Goal: Information Seeking & Learning: Learn about a topic

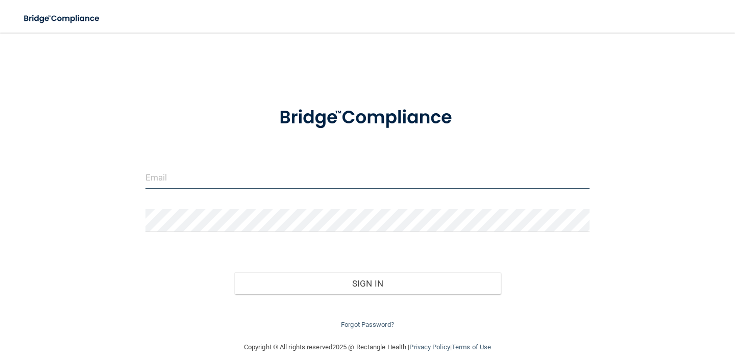
click at [362, 185] on input "email" at bounding box center [367, 177] width 444 height 23
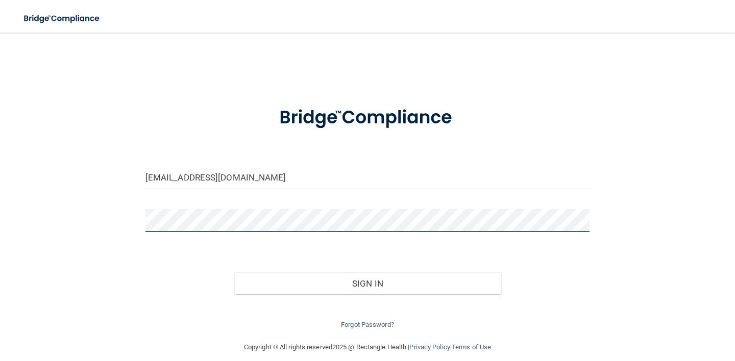
click at [234, 272] on button "Sign In" at bounding box center [367, 283] width 266 height 22
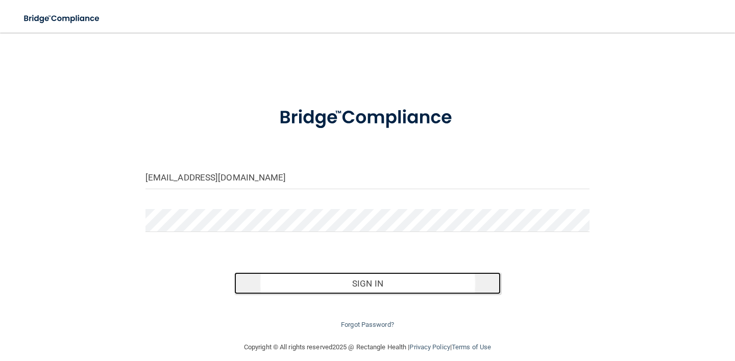
click at [312, 286] on button "Sign In" at bounding box center [367, 283] width 266 height 22
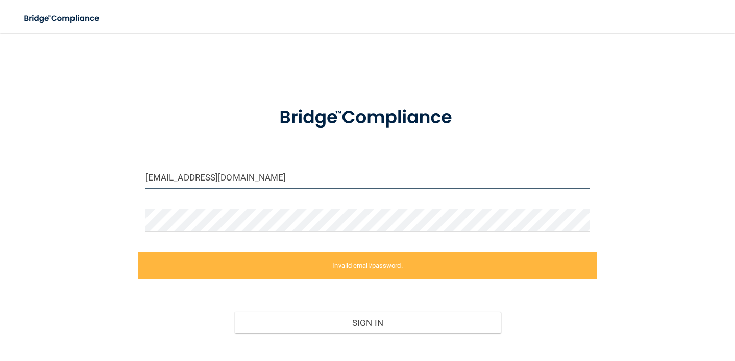
click at [326, 186] on input "clinical.monteryorthodontics@gmail.com" at bounding box center [367, 177] width 444 height 23
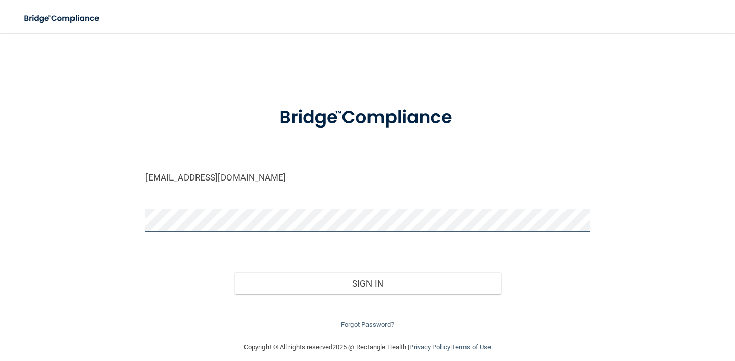
click at [234, 272] on button "Sign In" at bounding box center [367, 283] width 266 height 22
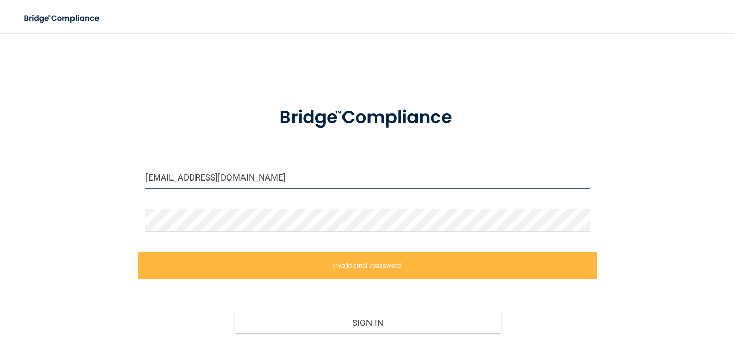
click at [203, 178] on input "clinical.montery@gmail.com" at bounding box center [367, 177] width 444 height 23
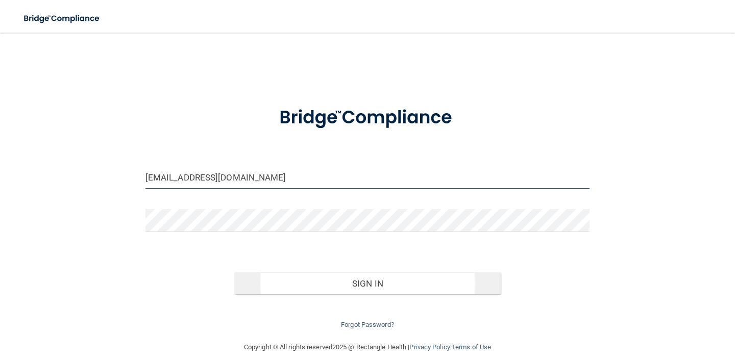
type input "[EMAIL_ADDRESS][DOMAIN_NAME]"
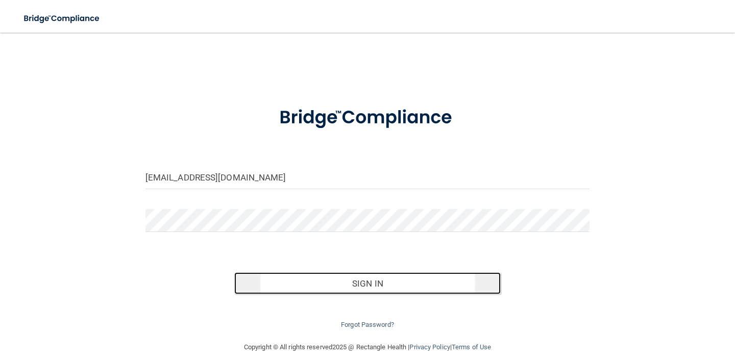
click at [338, 289] on button "Sign In" at bounding box center [367, 283] width 266 height 22
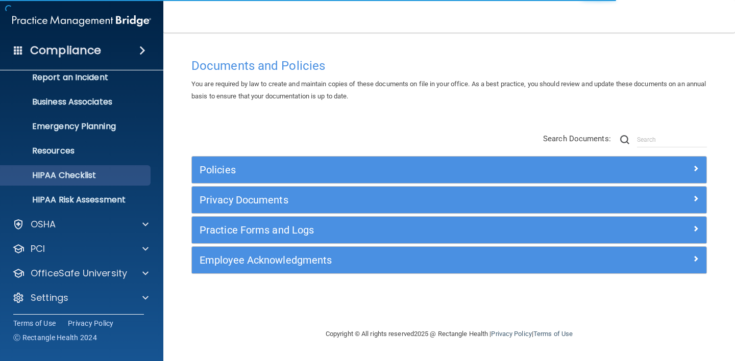
scroll to position [62, 0]
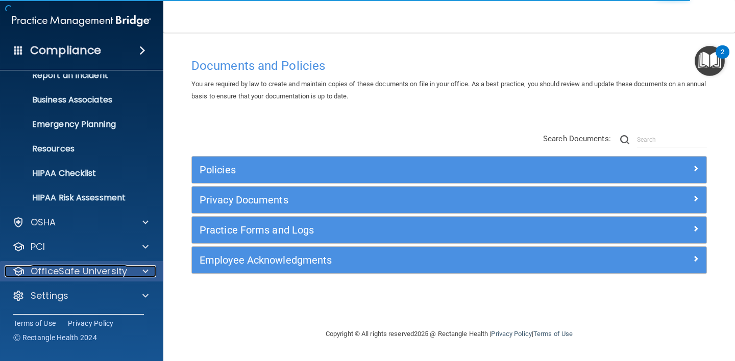
click at [82, 267] on p "OfficeSafe University" at bounding box center [79, 271] width 96 height 12
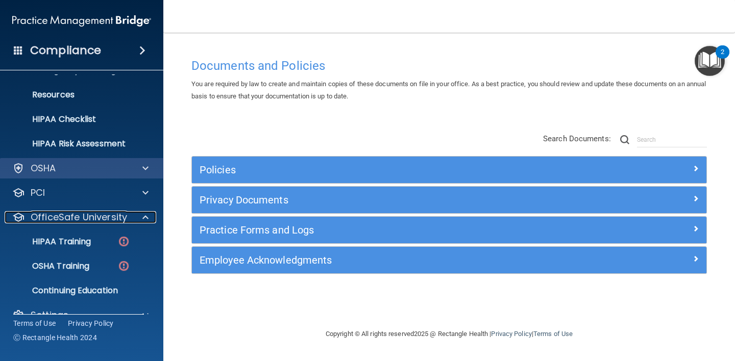
scroll to position [125, 0]
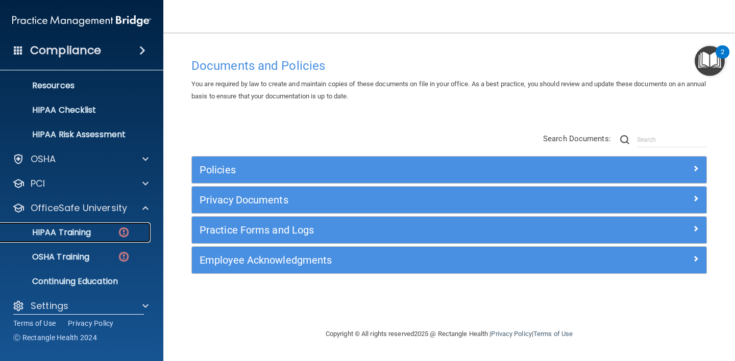
click at [112, 232] on div "HIPAA Training" at bounding box center [76, 233] width 139 height 10
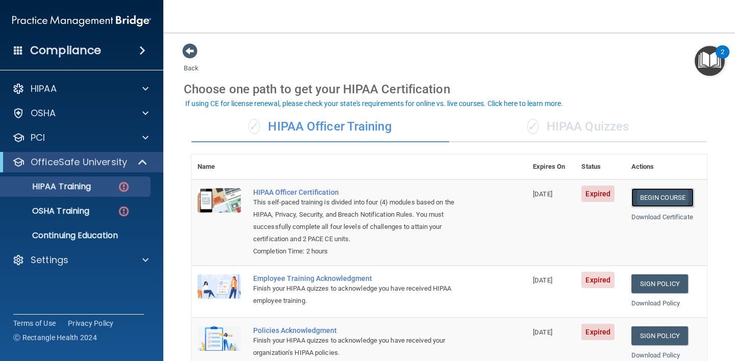
click at [658, 200] on link "Begin Course" at bounding box center [662, 197] width 62 height 19
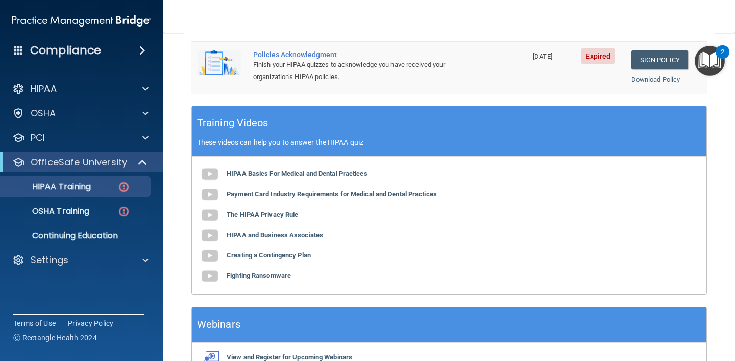
scroll to position [275, 0]
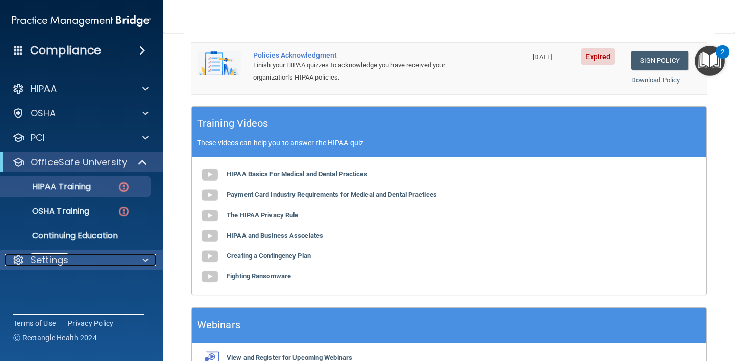
click at [118, 258] on div "Settings" at bounding box center [68, 260] width 127 height 12
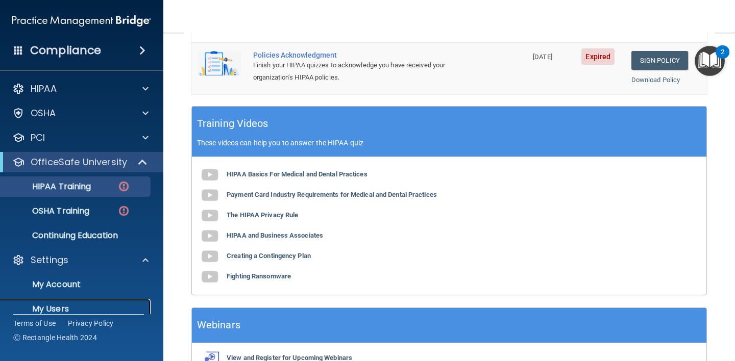
click at [61, 311] on p "My Users" at bounding box center [76, 309] width 139 height 10
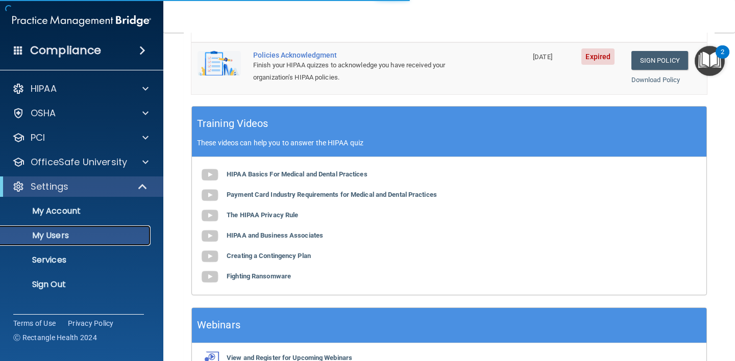
select select "20"
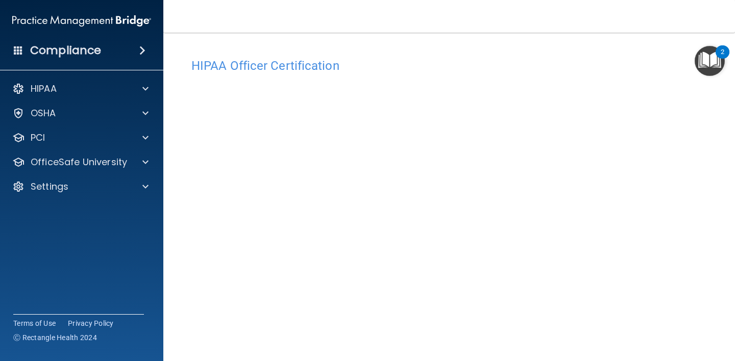
scroll to position [14, 0]
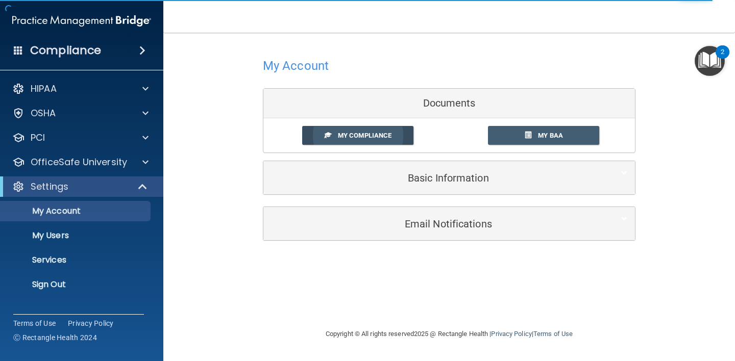
click at [387, 134] on span "My Compliance" at bounding box center [365, 136] width 54 height 8
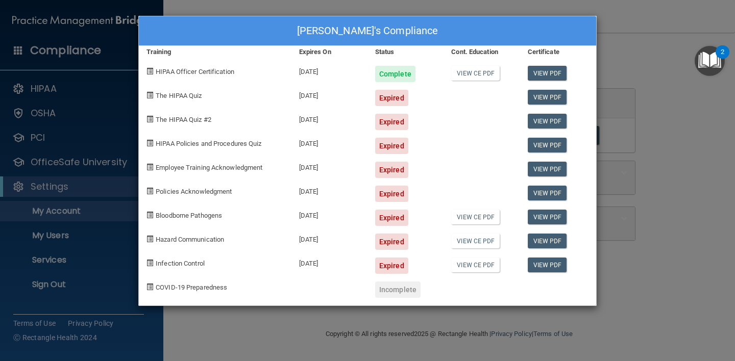
click at [394, 98] on div "Expired" at bounding box center [391, 98] width 33 height 16
click at [572, 36] on div "Mercy Pablo's Compliance" at bounding box center [367, 31] width 457 height 30
click at [622, 34] on div "Mercy Pablo's Compliance Training Expires On Status Cont. Education Certificate…" at bounding box center [367, 180] width 735 height 361
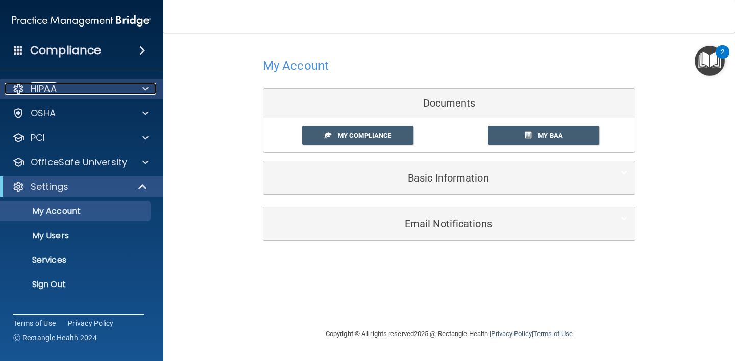
click at [146, 89] on span at bounding box center [145, 89] width 6 height 12
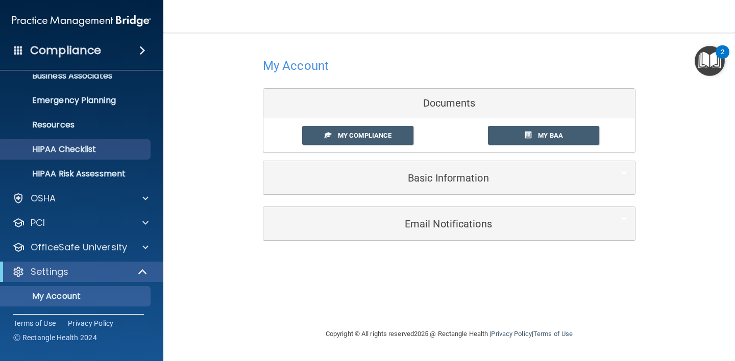
scroll to position [90, 0]
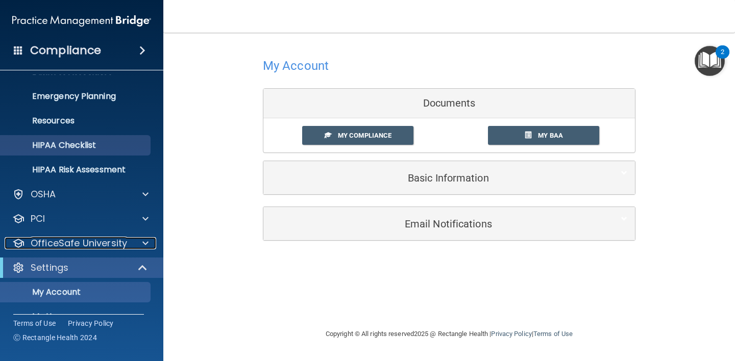
click at [101, 245] on p "OfficeSafe University" at bounding box center [79, 243] width 96 height 12
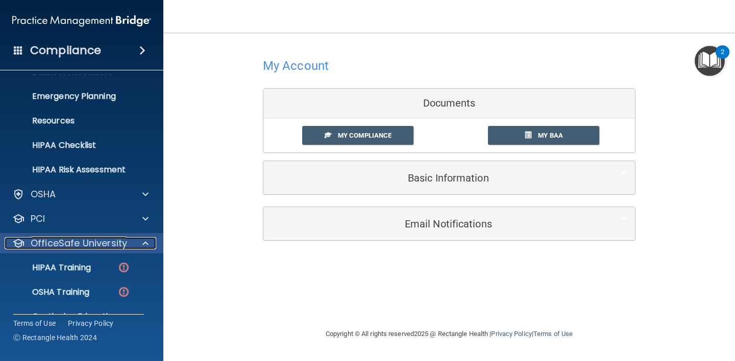
scroll to position [129, 0]
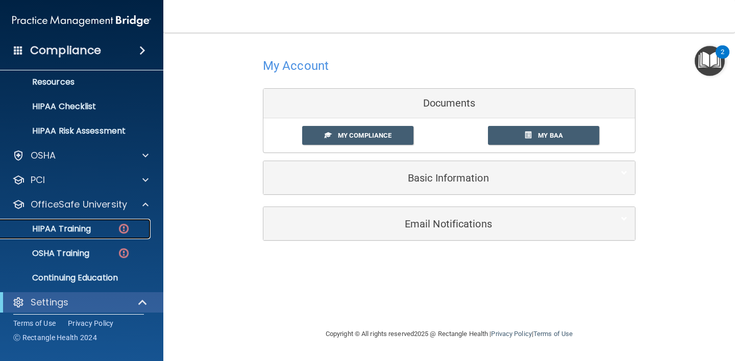
click at [111, 237] on link "HIPAA Training" at bounding box center [70, 229] width 161 height 20
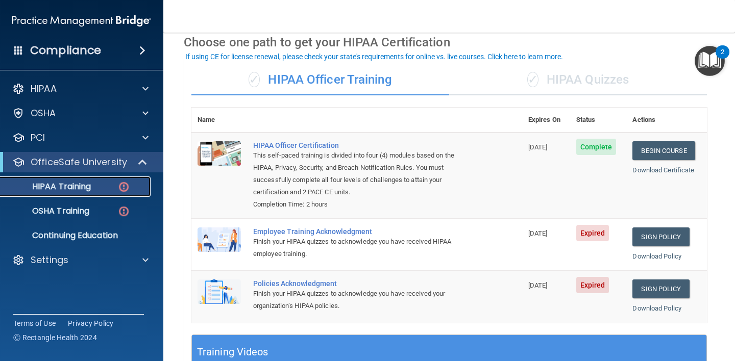
scroll to position [50, 0]
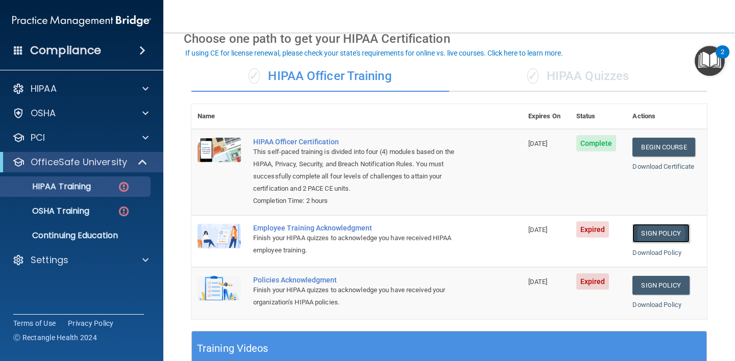
click at [664, 231] on link "Sign Policy" at bounding box center [660, 233] width 57 height 19
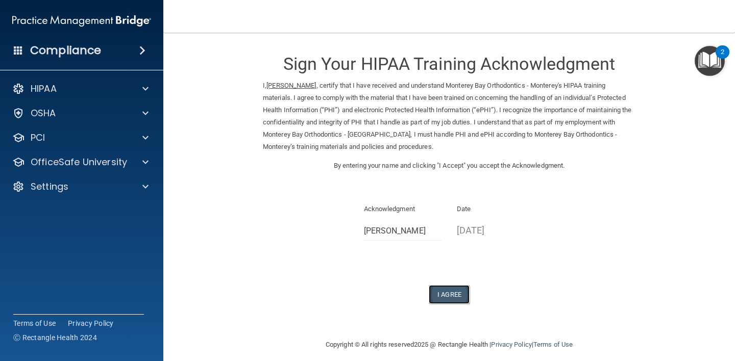
click at [449, 291] on button "I Agree" at bounding box center [448, 294] width 41 height 19
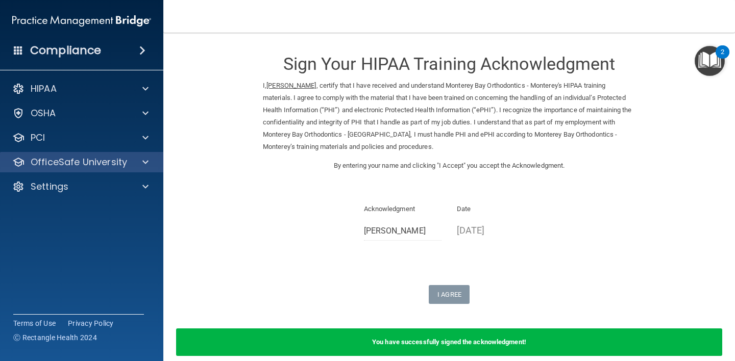
click at [140, 170] on div "OfficeSafe University" at bounding box center [82, 162] width 164 height 20
click at [141, 168] on div at bounding box center [144, 162] width 26 height 12
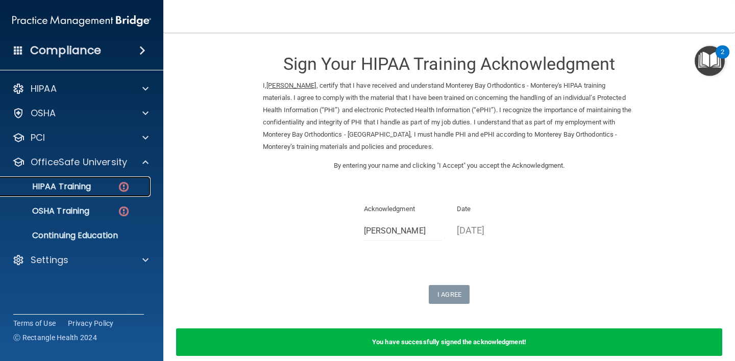
click at [125, 189] on img at bounding box center [123, 187] width 13 height 13
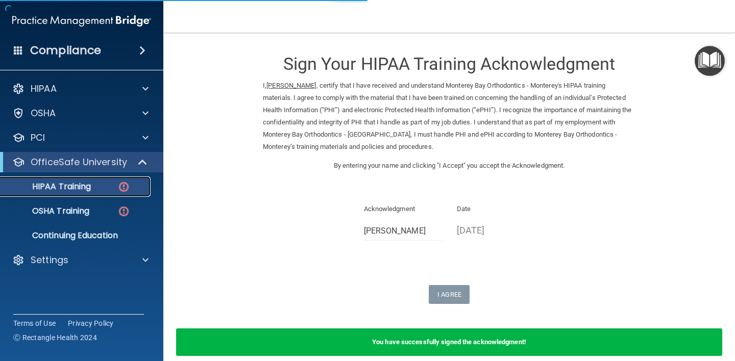
click at [125, 189] on img at bounding box center [123, 187] width 13 height 13
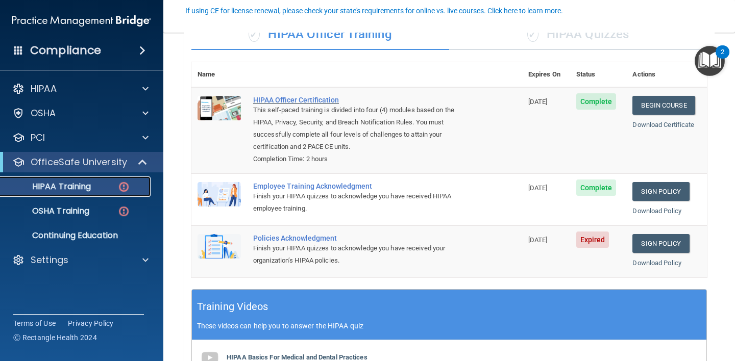
scroll to position [93, 0]
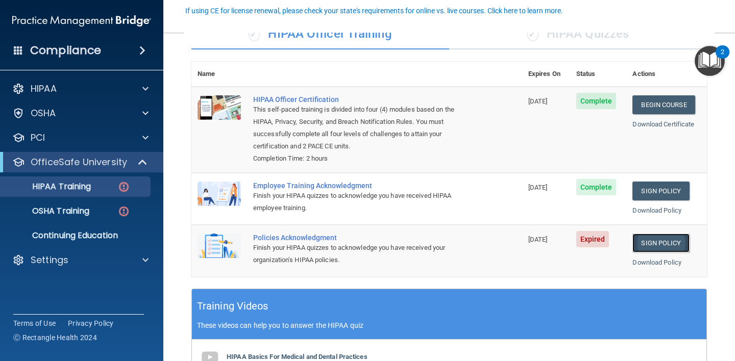
click at [652, 242] on link "Sign Policy" at bounding box center [660, 243] width 57 height 19
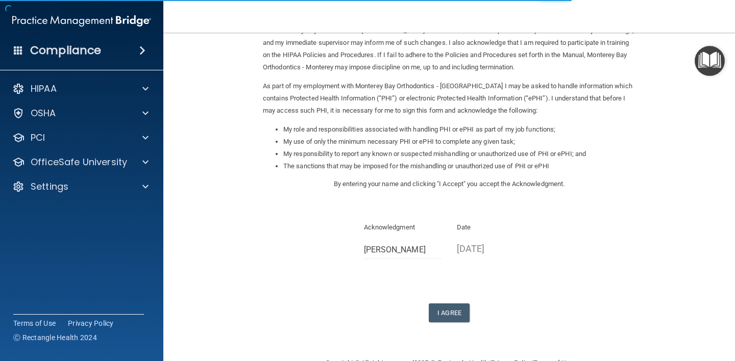
scroll to position [106, 0]
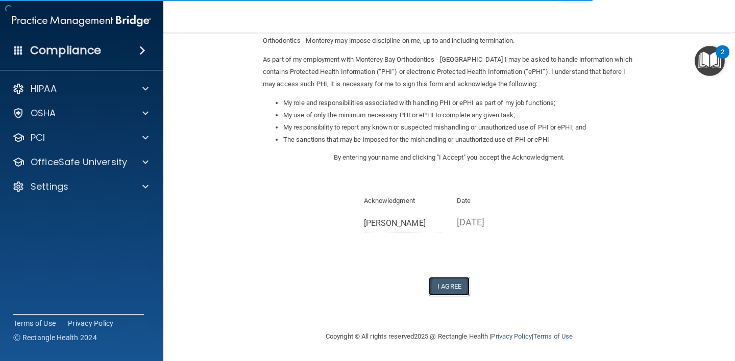
click at [441, 279] on button "I Agree" at bounding box center [448, 286] width 41 height 19
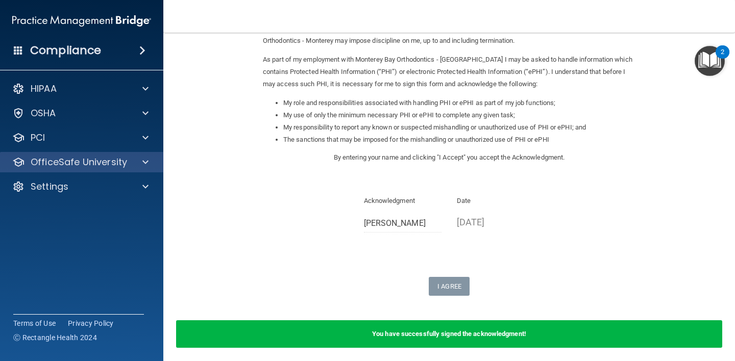
click at [116, 170] on div "OfficeSafe University" at bounding box center [82, 162] width 164 height 20
click at [146, 164] on span at bounding box center [145, 162] width 6 height 12
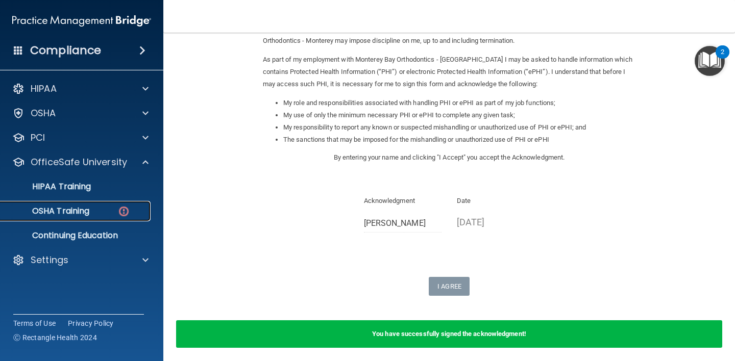
click at [116, 211] on div "OSHA Training" at bounding box center [76, 211] width 139 height 10
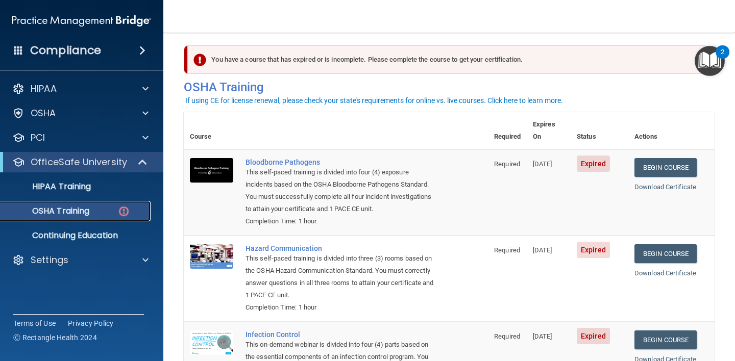
scroll to position [5, 0]
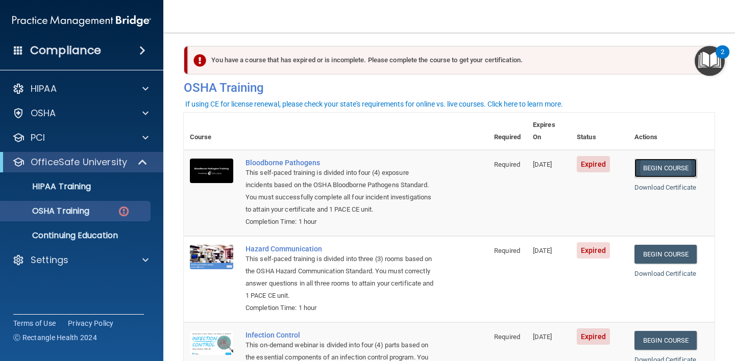
click at [659, 159] on link "Begin Course" at bounding box center [665, 168] width 62 height 19
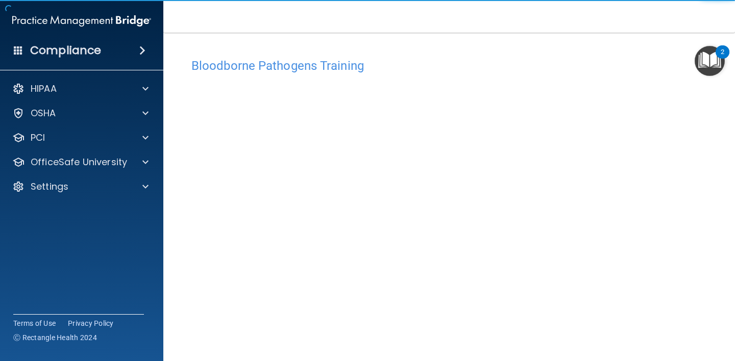
scroll to position [8, 0]
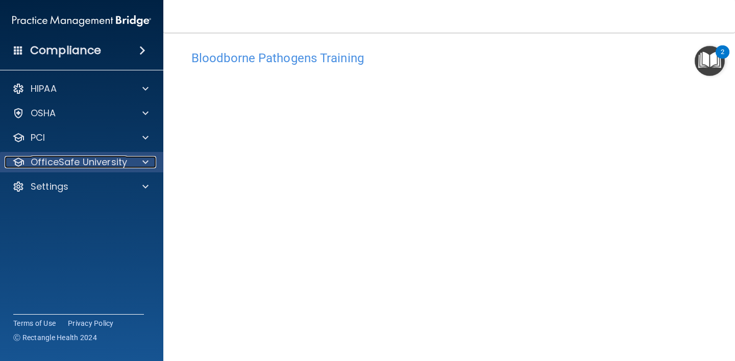
click at [132, 166] on div at bounding box center [144, 162] width 26 height 12
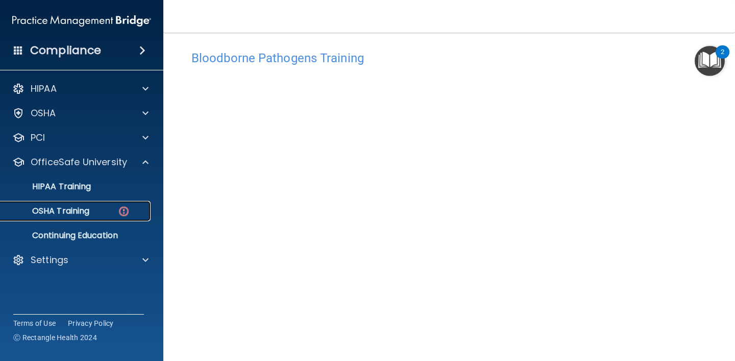
click at [115, 208] on div "OSHA Training" at bounding box center [76, 211] width 139 height 10
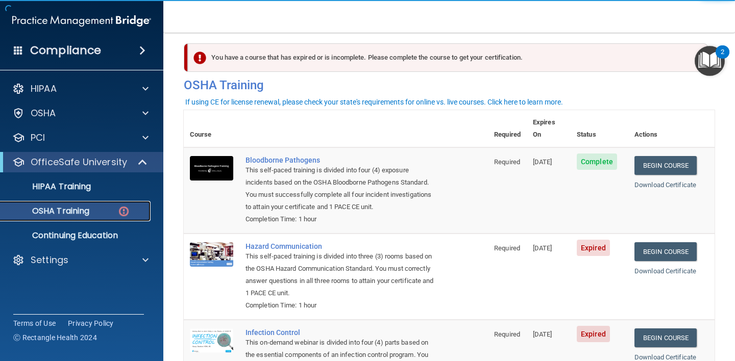
scroll to position [43, 0]
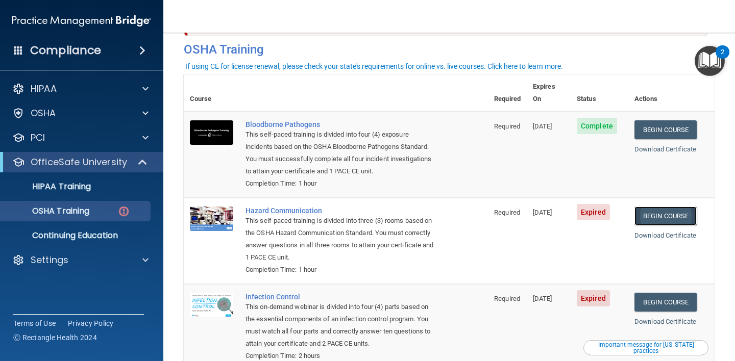
click at [663, 207] on link "Begin Course" at bounding box center [665, 216] width 62 height 19
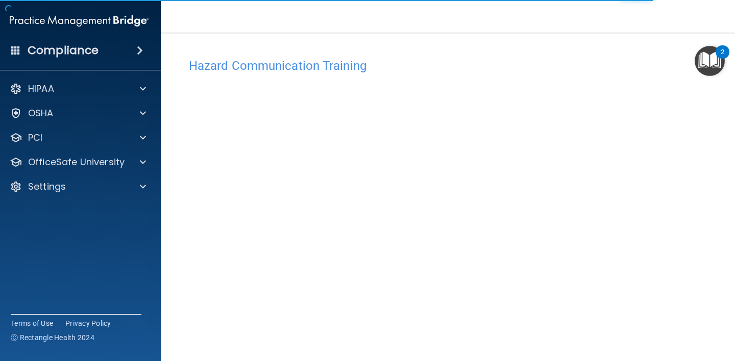
scroll to position [22, 0]
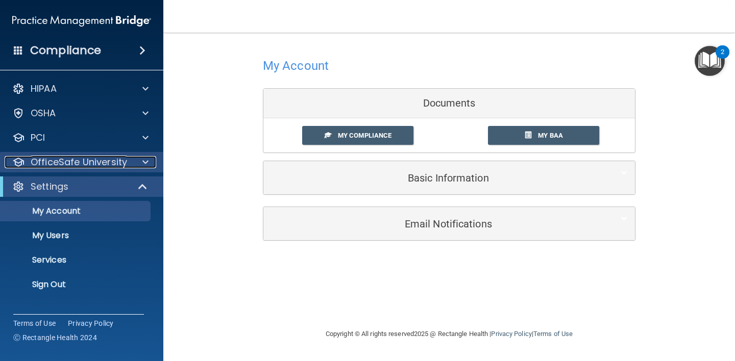
click at [121, 165] on p "OfficeSafe University" at bounding box center [79, 162] width 96 height 12
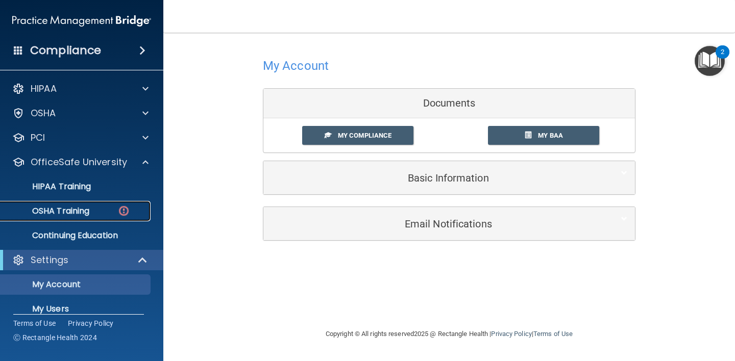
click at [116, 209] on div "OSHA Training" at bounding box center [76, 211] width 139 height 10
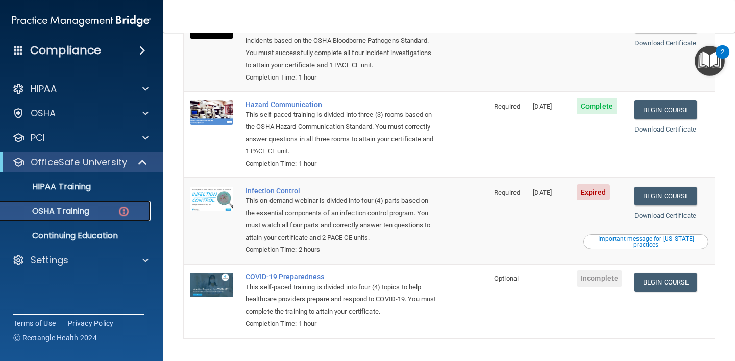
scroll to position [150, 0]
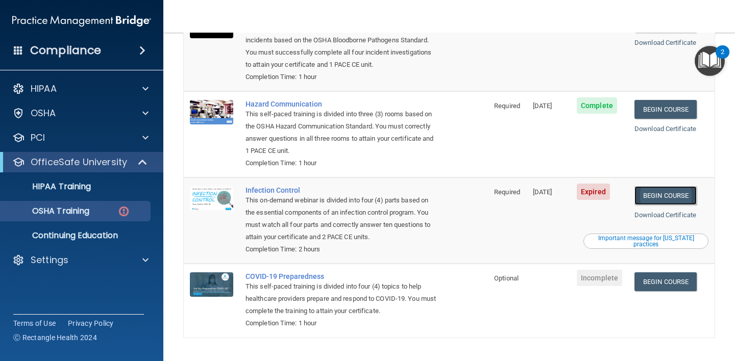
click at [671, 190] on link "Begin Course" at bounding box center [665, 195] width 62 height 19
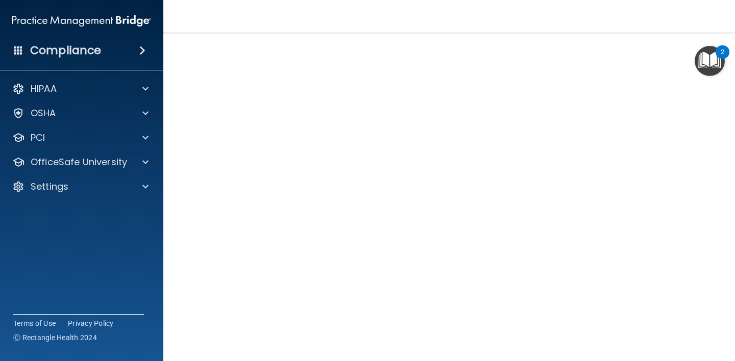
scroll to position [40, 0]
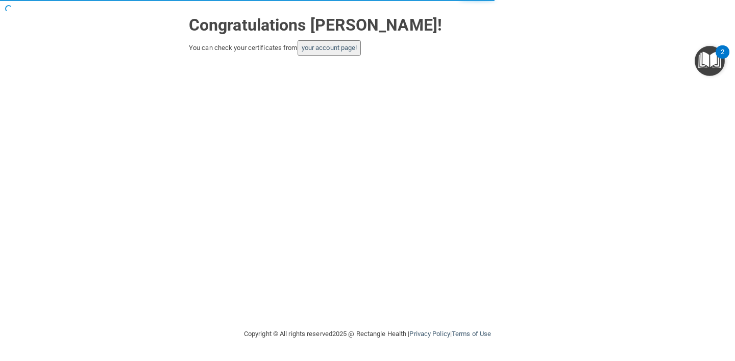
click at [347, 52] on button "your account page!" at bounding box center [329, 47] width 64 height 15
click at [342, 49] on link "your account page!" at bounding box center [329, 48] width 56 height 8
